Goal: Use online tool/utility: Utilize a website feature to perform a specific function

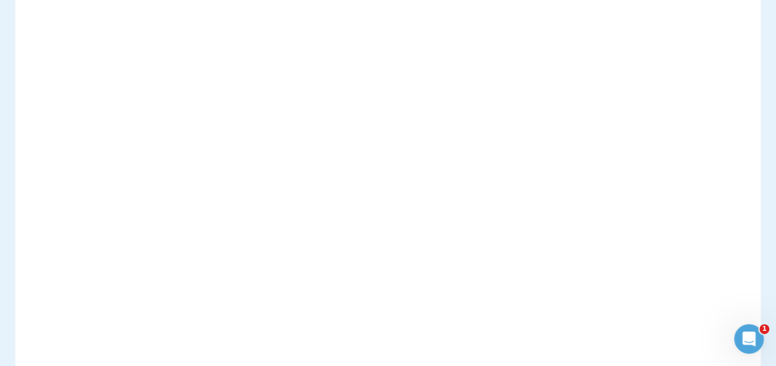
scroll to position [308, 0]
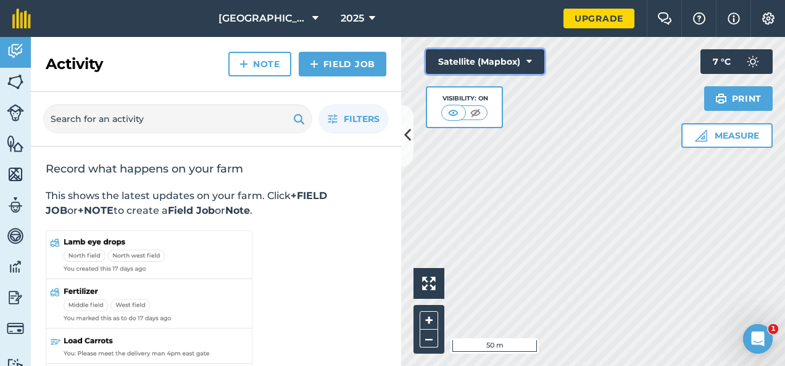
click at [523, 67] on button "Satellite (Mapbox)" at bounding box center [485, 61] width 118 height 25
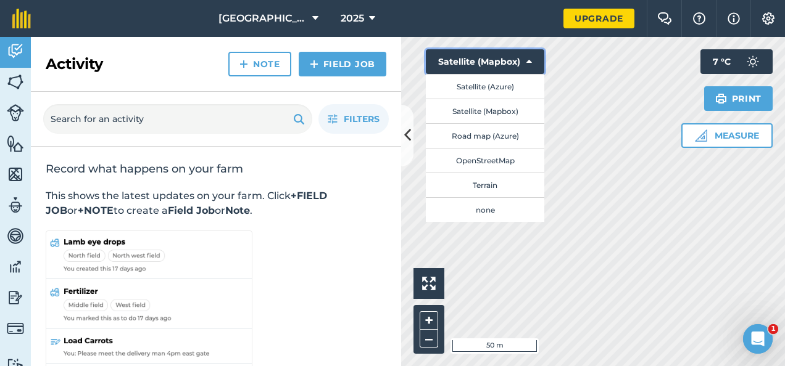
click at [521, 67] on button "Satellite (Mapbox)" at bounding box center [485, 61] width 118 height 25
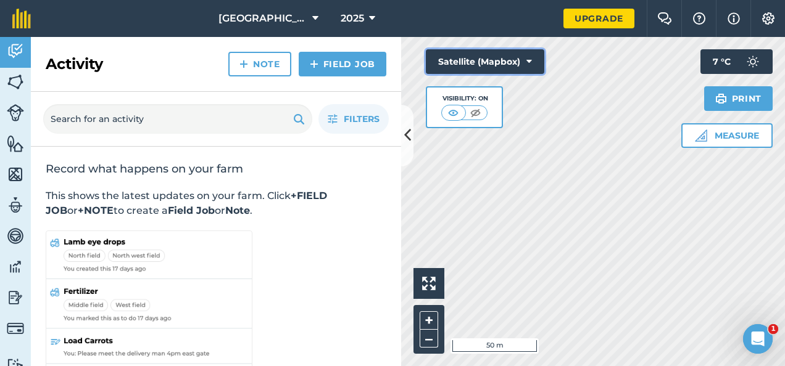
click at [500, 64] on button "Satellite (Mapbox)" at bounding box center [485, 61] width 118 height 25
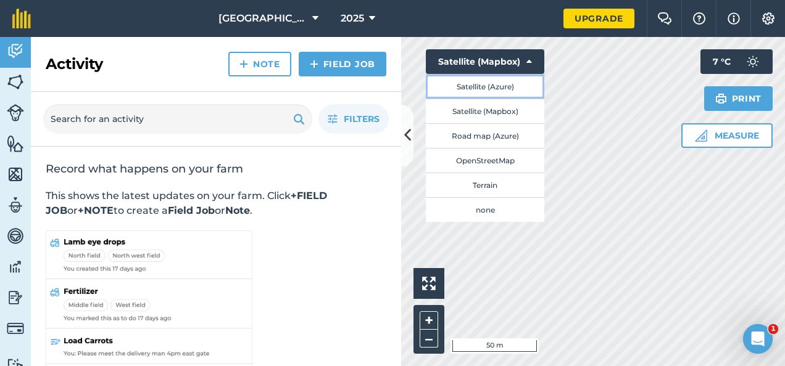
click at [497, 92] on button "Satellite (Azure)" at bounding box center [485, 86] width 118 height 25
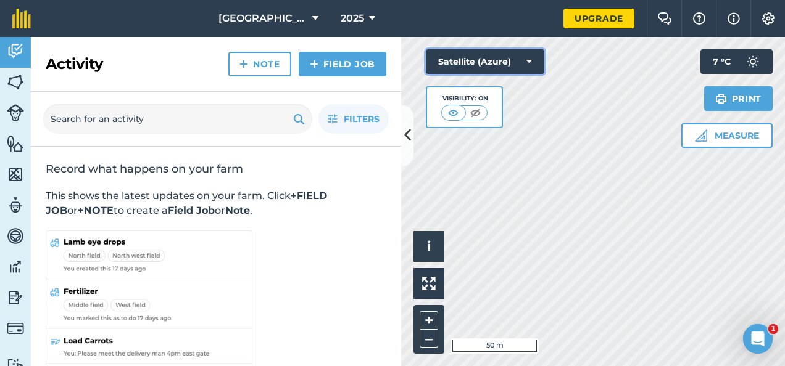
click at [505, 62] on button "Satellite (Azure)" at bounding box center [485, 61] width 118 height 25
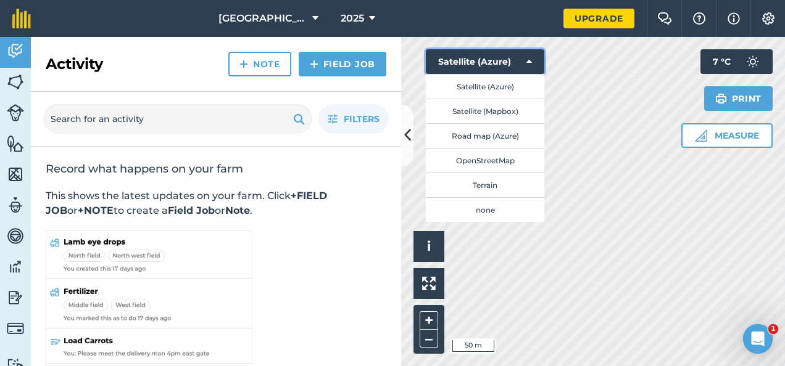
click at [527, 62] on icon at bounding box center [529, 62] width 6 height 12
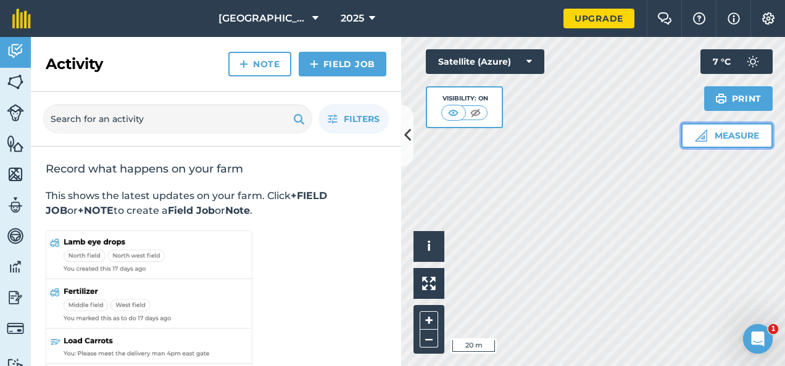
click at [699, 130] on img at bounding box center [701, 136] width 12 height 12
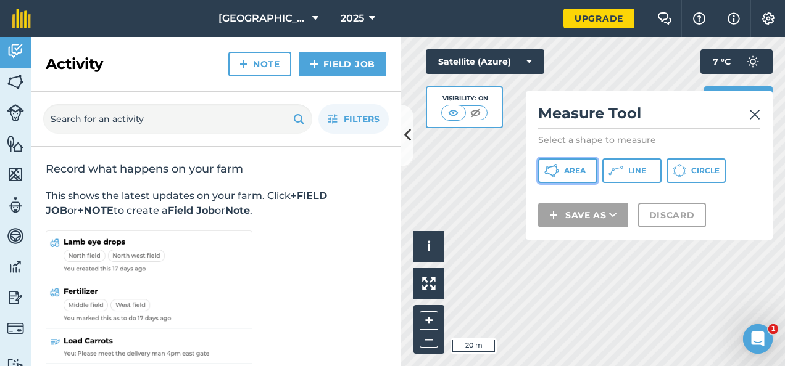
click at [559, 170] on button "Area" at bounding box center [567, 171] width 59 height 25
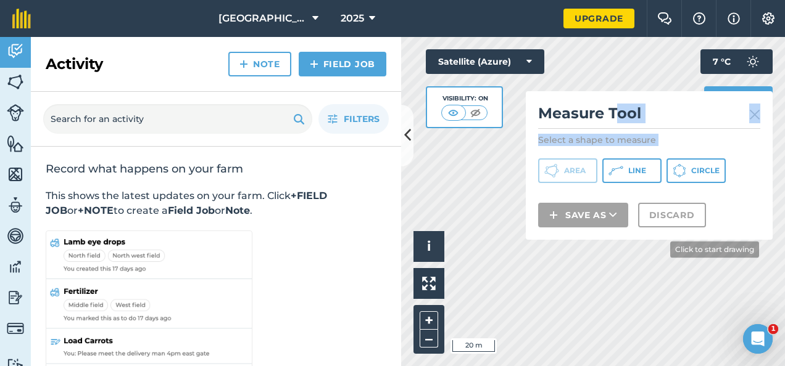
click at [669, 292] on div "Click to start drawing i © 2025 TomTom, Microsoft 20 m + – Satellite (Azure) Vi…" at bounding box center [593, 201] width 384 height 329
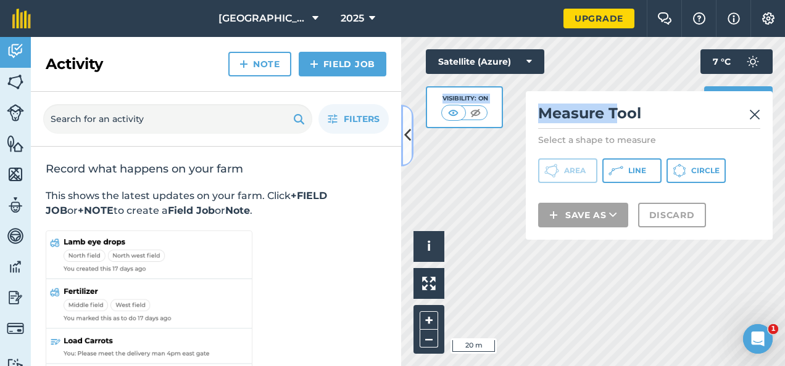
click at [405, 126] on icon at bounding box center [407, 136] width 7 height 22
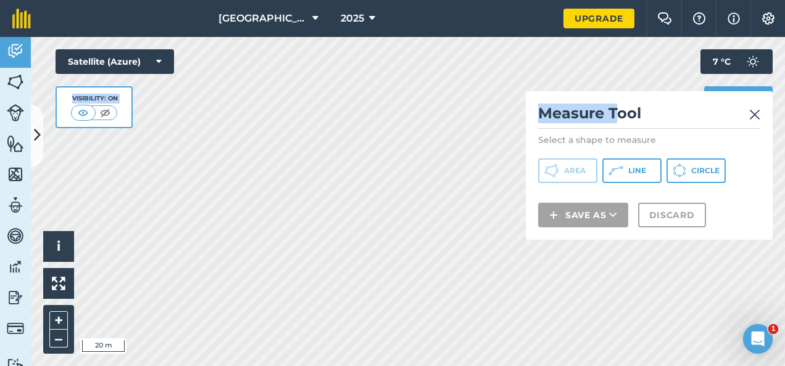
click at [753, 117] on img at bounding box center [754, 114] width 11 height 15
click at [753, 117] on div "Measure Measure Tool Select a shape to measure Area Line Circle Save as Discard…" at bounding box center [726, 98] width 91 height 99
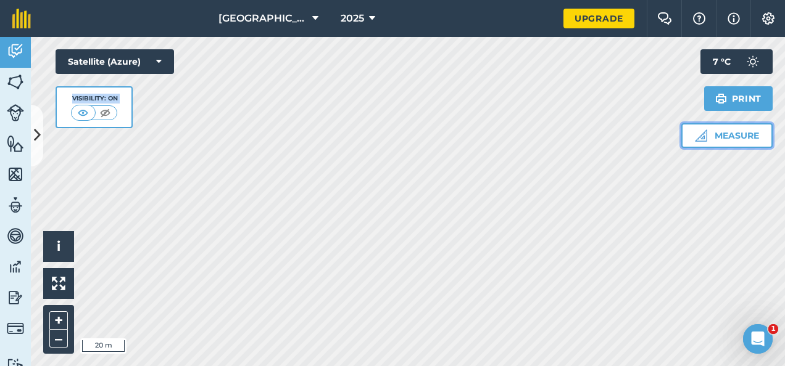
click at [716, 136] on button "Measure" at bounding box center [726, 135] width 91 height 25
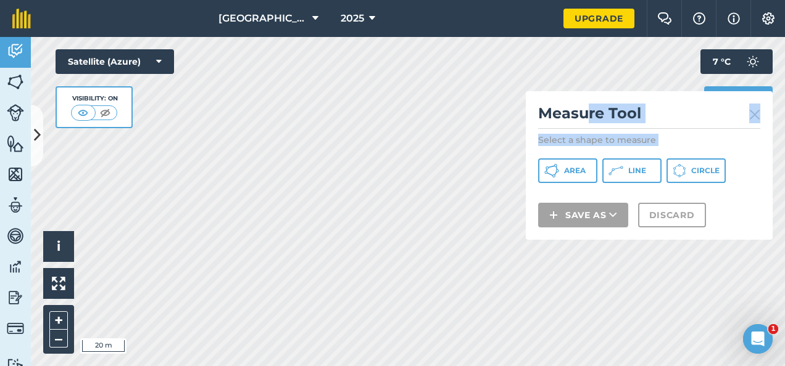
click at [639, 210] on div "Measure Tool Select a shape to measure Area Line Circle Save as Discard" at bounding box center [649, 165] width 247 height 149
click at [563, 165] on button "Area" at bounding box center [567, 171] width 59 height 25
click at [582, 170] on span "Area" at bounding box center [575, 171] width 22 height 10
click at [56, 279] on img at bounding box center [59, 284] width 14 height 14
click at [663, 230] on div "Measure Tool Select a shape to measure Area Line Circle Save as Discard" at bounding box center [649, 165] width 247 height 149
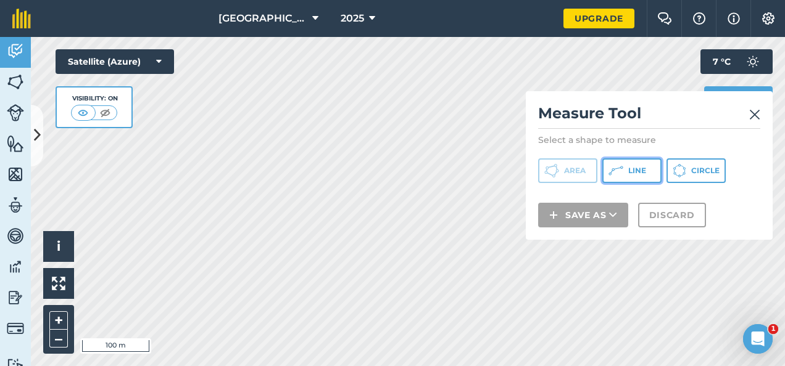
click at [622, 165] on icon at bounding box center [615, 171] width 15 height 15
click at [754, 115] on img at bounding box center [754, 114] width 11 height 15
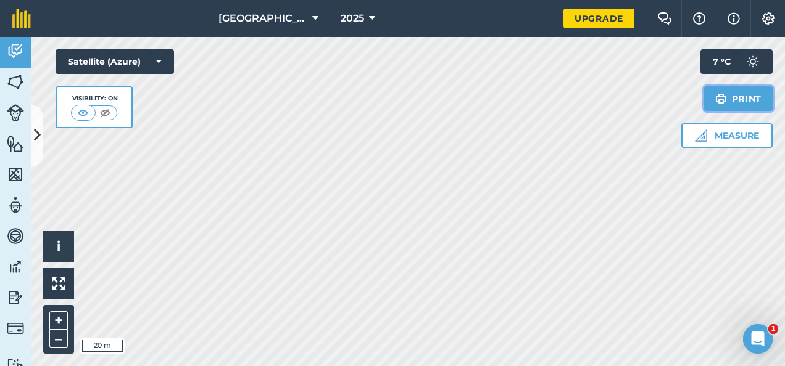
click at [727, 94] on button "Print" at bounding box center [738, 98] width 69 height 25
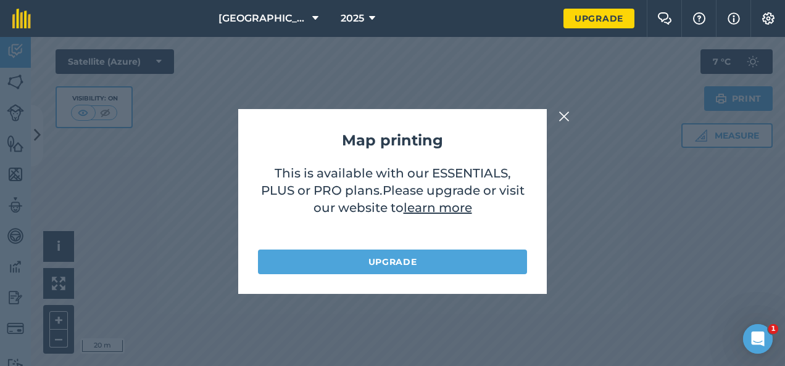
click at [536, 112] on div "Map printing This is available with our ESSENTIALS, PLUS or PRO plans . Please …" at bounding box center [392, 201] width 308 height 185
click at [562, 114] on img at bounding box center [563, 116] width 11 height 15
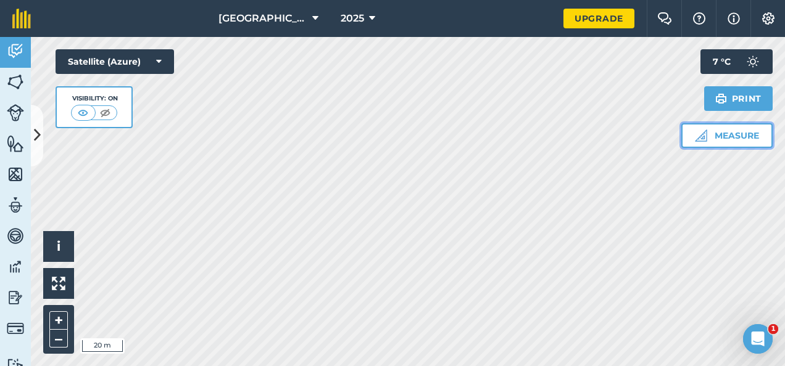
click at [722, 143] on button "Measure" at bounding box center [726, 135] width 91 height 25
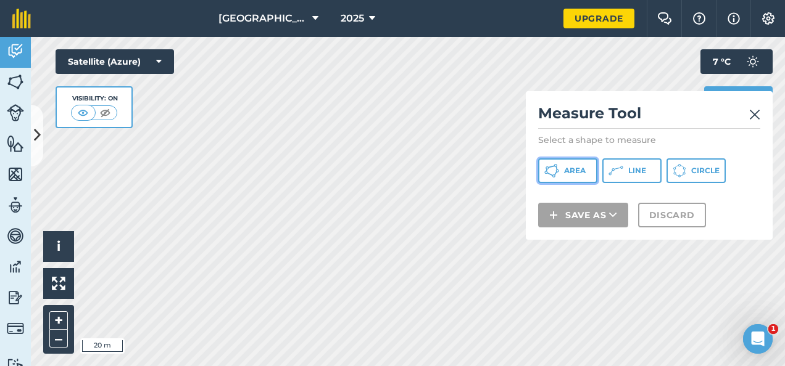
click at [565, 174] on span "Area" at bounding box center [575, 171] width 22 height 10
click at [755, 114] on img at bounding box center [754, 114] width 11 height 15
